Goal: Transaction & Acquisition: Purchase product/service

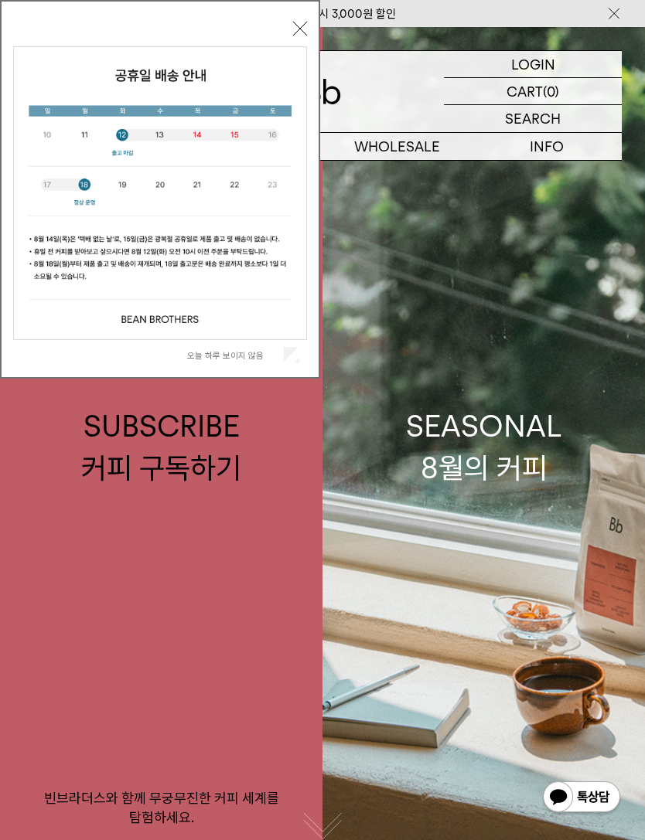
click at [311, 24] on div "오늘 하루 보이지 않음 닫기" at bounding box center [160, 189] width 320 height 379
click at [301, 29] on button "닫기" at bounding box center [300, 29] width 14 height 14
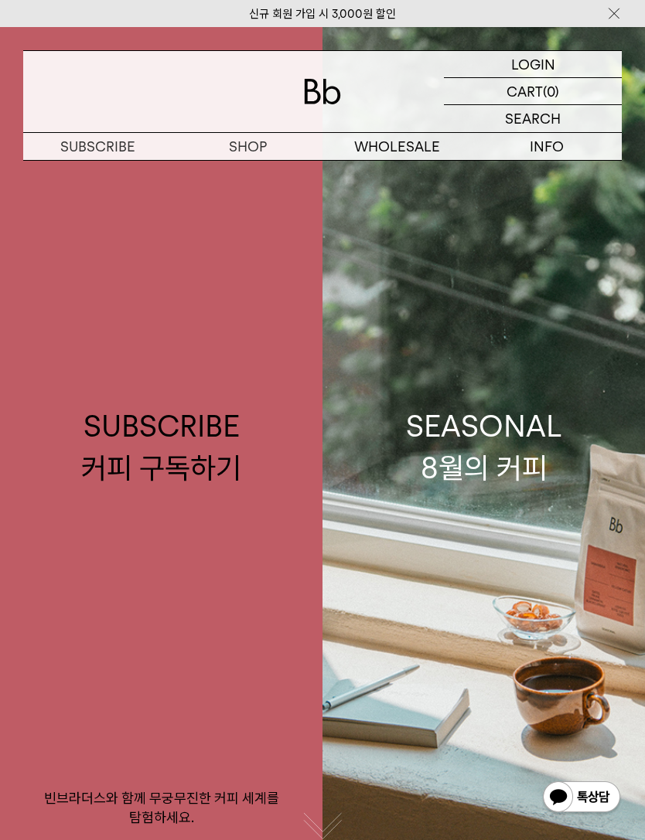
click at [614, 9] on img at bounding box center [613, 13] width 15 height 16
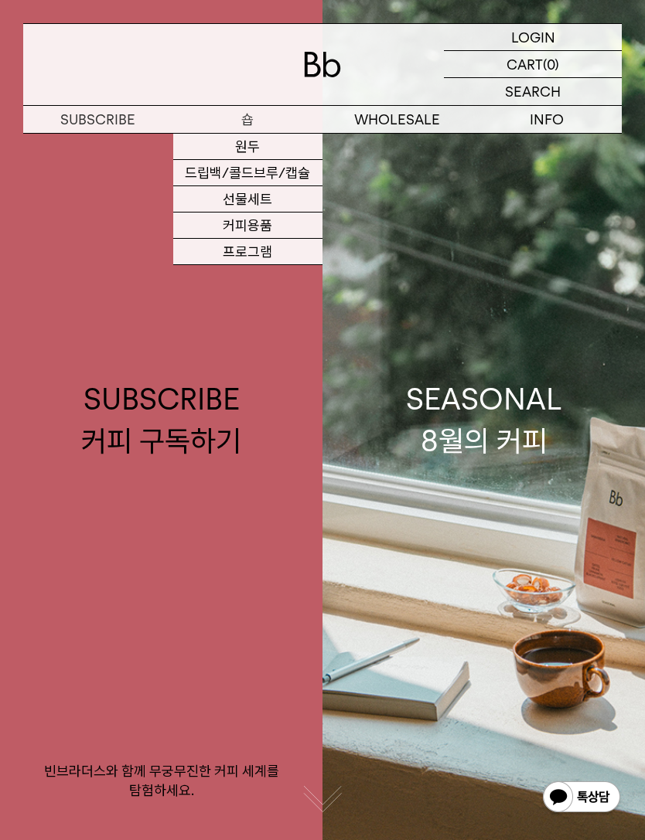
click at [225, 148] on link "원두" at bounding box center [248, 147] width 150 height 26
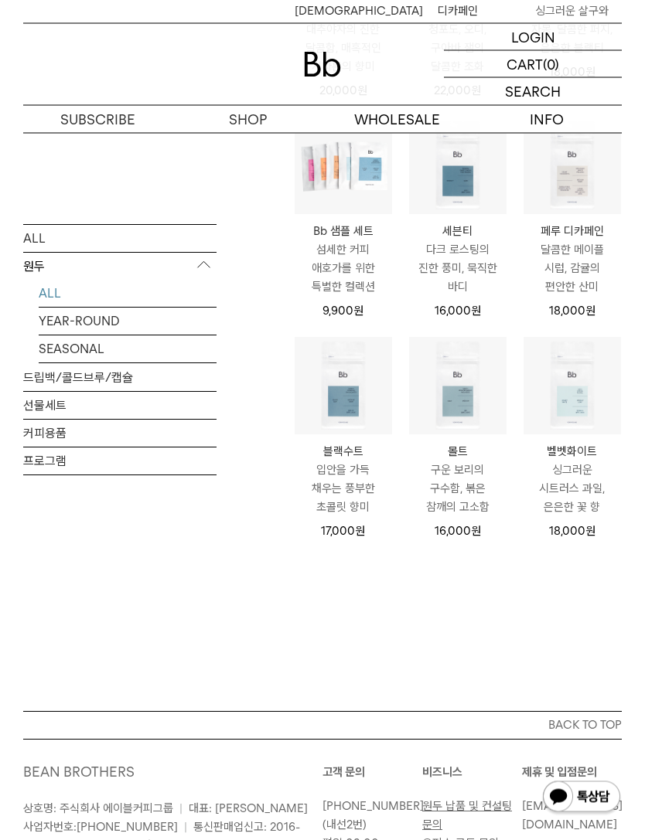
scroll to position [652, 0]
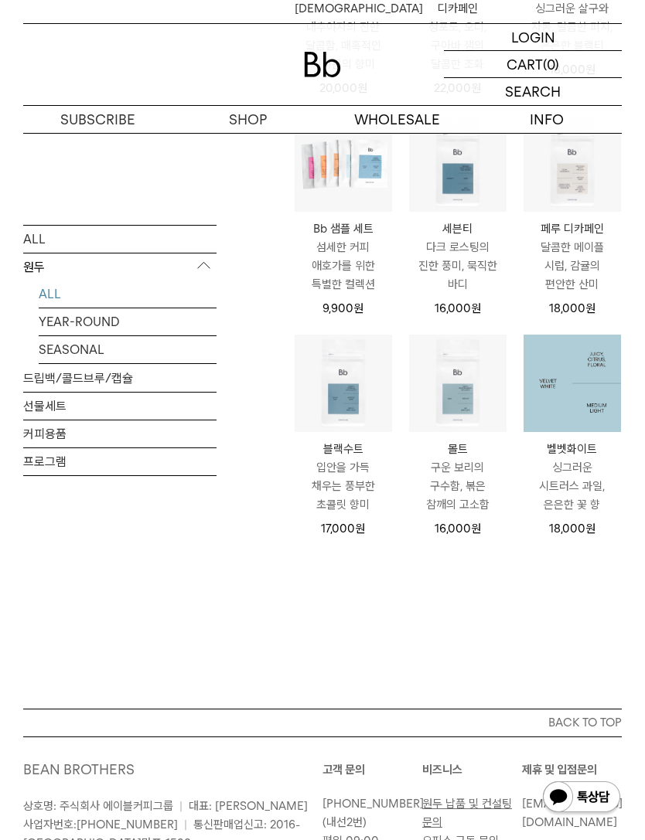
click at [580, 450] on p "벨벳화이트" at bounding box center [571, 449] width 97 height 19
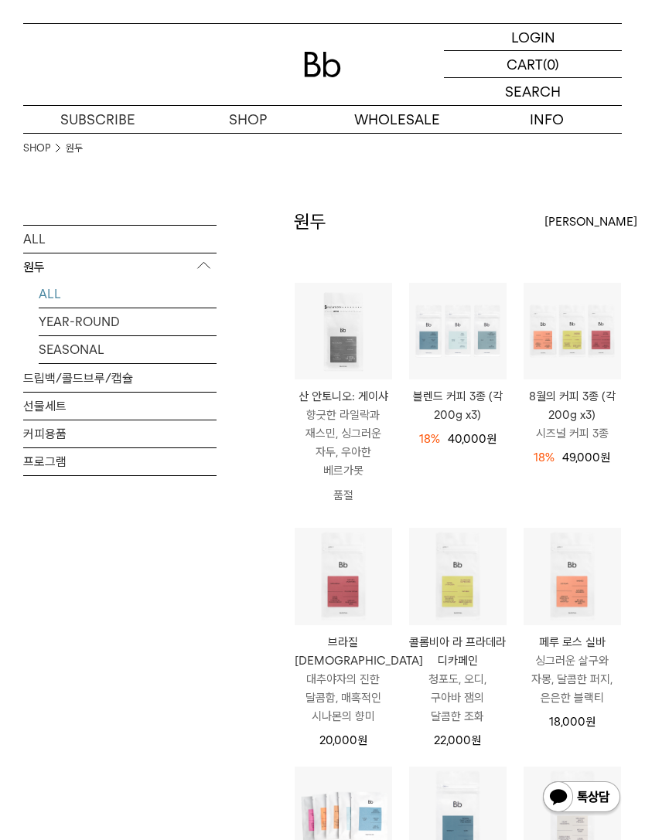
click at [459, 407] on p "블렌드 커피 3종 (각 200g x3)" at bounding box center [457, 405] width 97 height 37
